Goal: Information Seeking & Learning: Check status

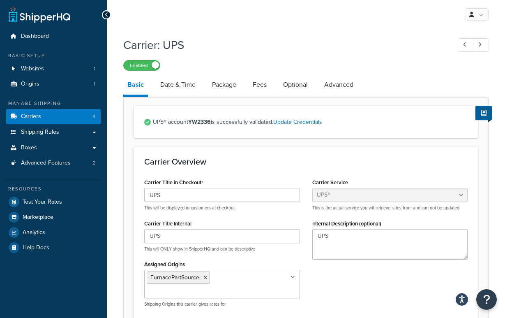
select select "ups"
select select "53"
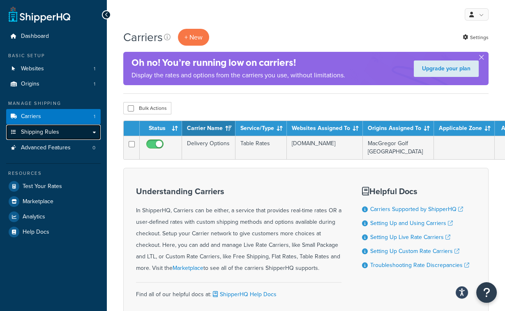
click at [66, 136] on link "Shipping Rules" at bounding box center [53, 131] width 95 height 15
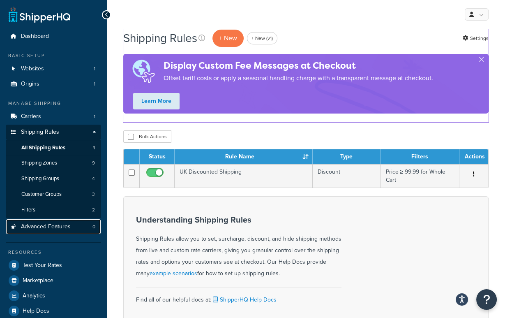
click at [54, 221] on link "Advanced Features 0" at bounding box center [53, 226] width 95 height 15
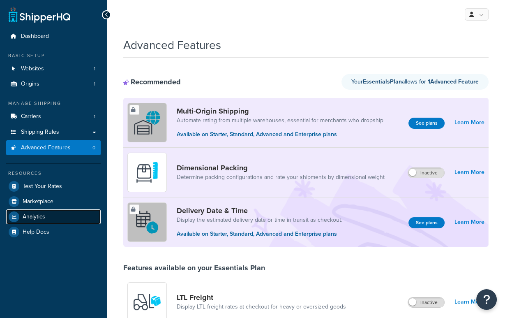
click at [32, 217] on span "Analytics" at bounding box center [34, 216] width 23 height 7
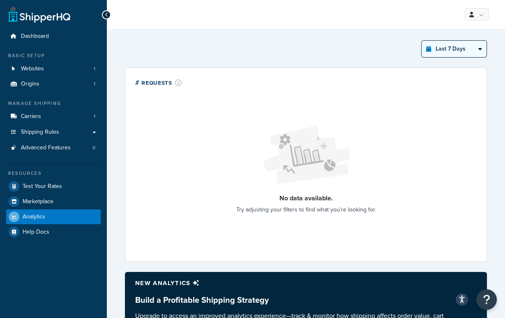
click at [452, 43] on select "Last 24 Hours Last 7 Days Last 30 Days Last 3 Months Last 6 Months Last 12 Mont…" at bounding box center [454, 49] width 65 height 16
select select "last_year"
click at [422, 41] on select "Last 24 Hours Last 7 Days Last 30 Days Last 3 Months Last 6 Months Last 12 Mont…" at bounding box center [454, 49] width 65 height 16
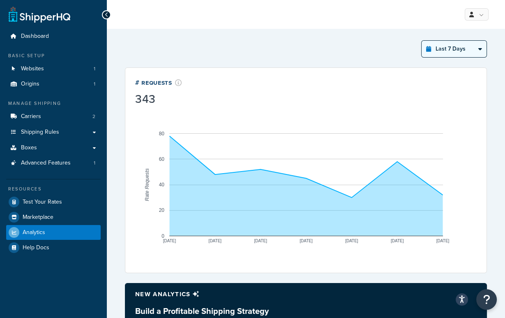
click at [445, 50] on select "Last 24 Hours Last 7 Days Last 30 Days Last 3 Months Last 6 Months Last 12 Mont…" at bounding box center [454, 49] width 65 height 16
select select "last_year"
click at [422, 41] on select "Last 24 Hours Last 7 Days Last 30 Days Last 3 Months Last 6 Months Last 12 Mont…" at bounding box center [454, 49] width 65 height 16
